Goal: Information Seeking & Learning: Learn about a topic

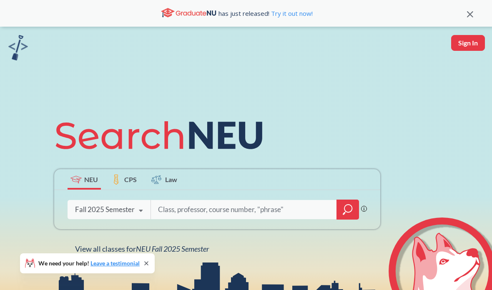
click at [202, 212] on input "search" at bounding box center [244, 210] width 174 height 18
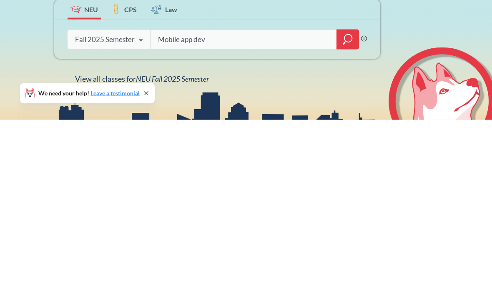
type input "Mobile app dev"
click at [358, 200] on div at bounding box center [348, 210] width 23 height 20
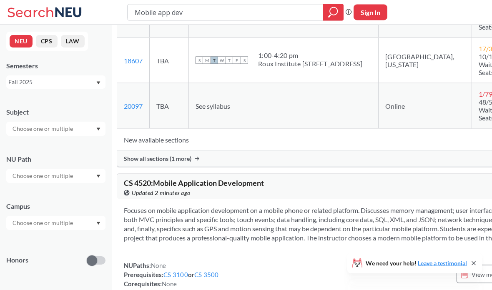
scroll to position [202, 12]
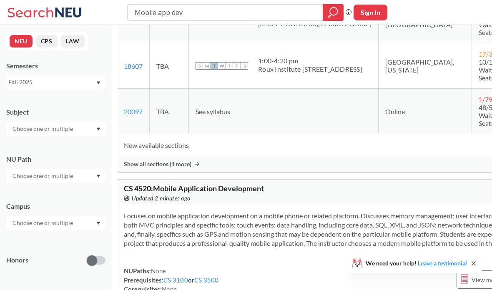
click at [292, 10] on input "Mobile app dev" at bounding box center [225, 12] width 183 height 14
type input "M"
type input "Database Management"
click at [337, 12] on icon "magnifying glass" at bounding box center [333, 13] width 10 height 12
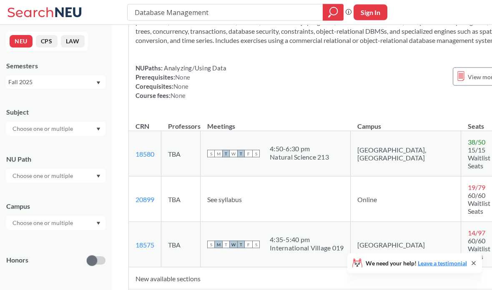
scroll to position [69, 0]
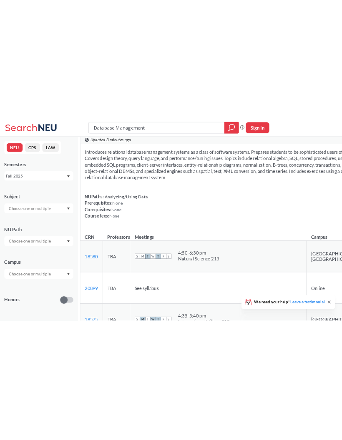
scroll to position [0, 0]
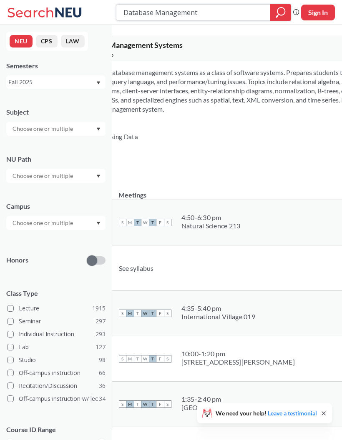
click at [204, 15] on input "Database Management" at bounding box center [194, 12] width 142 height 14
type input "D"
type input "MAC"
